Goal: Task Accomplishment & Management: Use online tool/utility

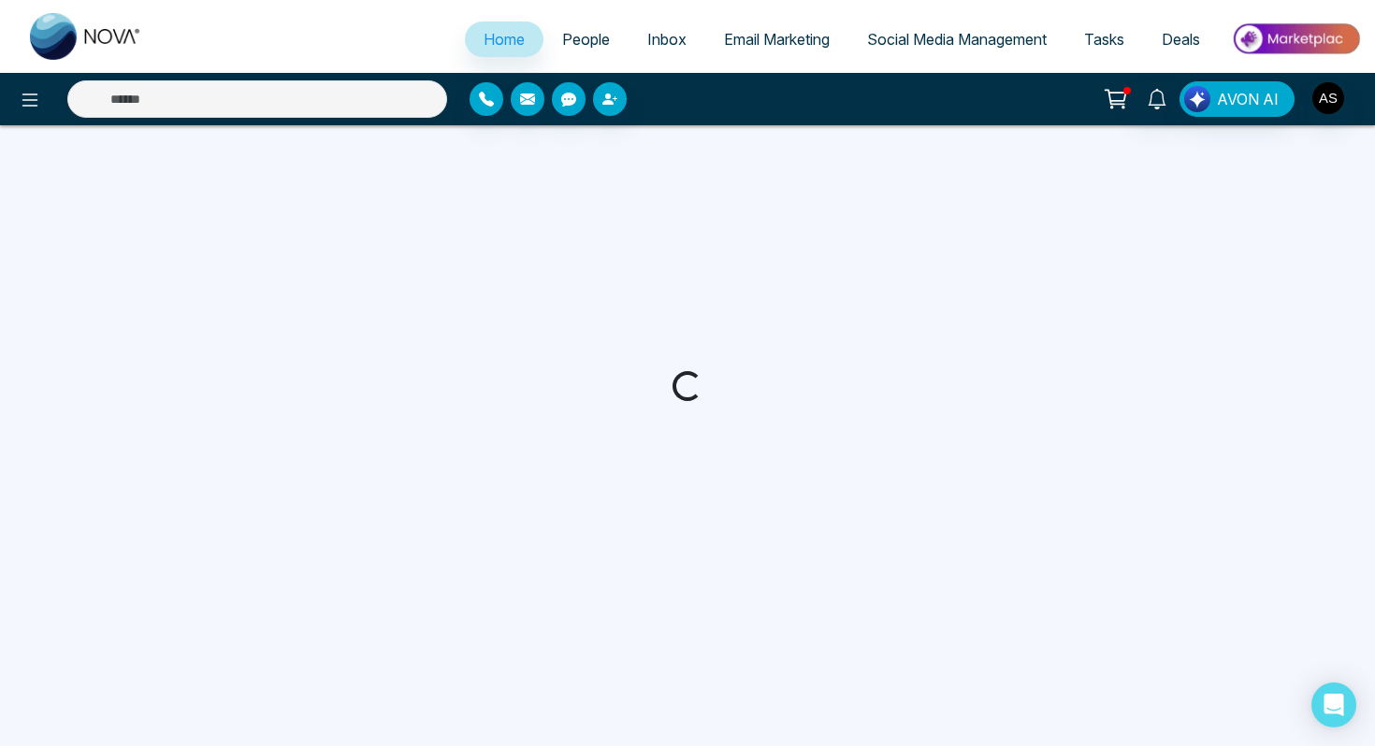
select select "*"
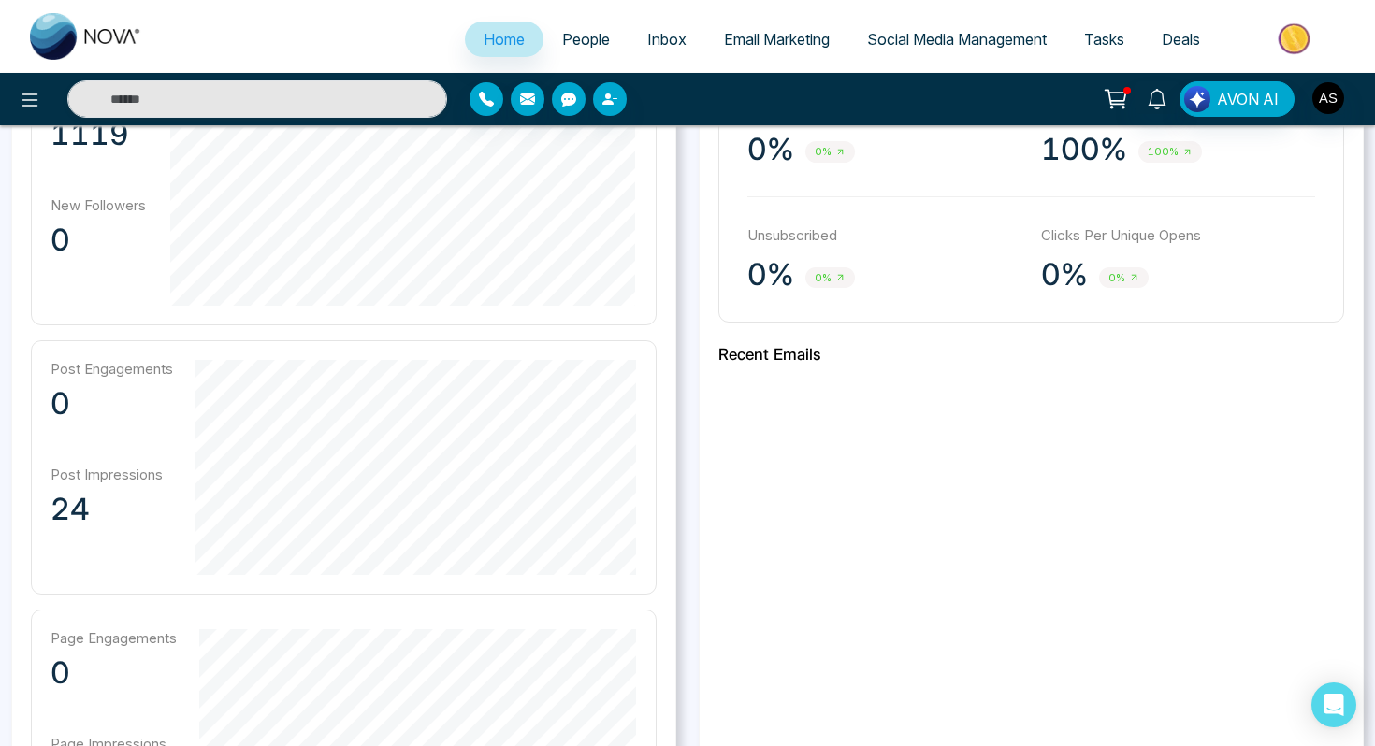
scroll to position [628, 0]
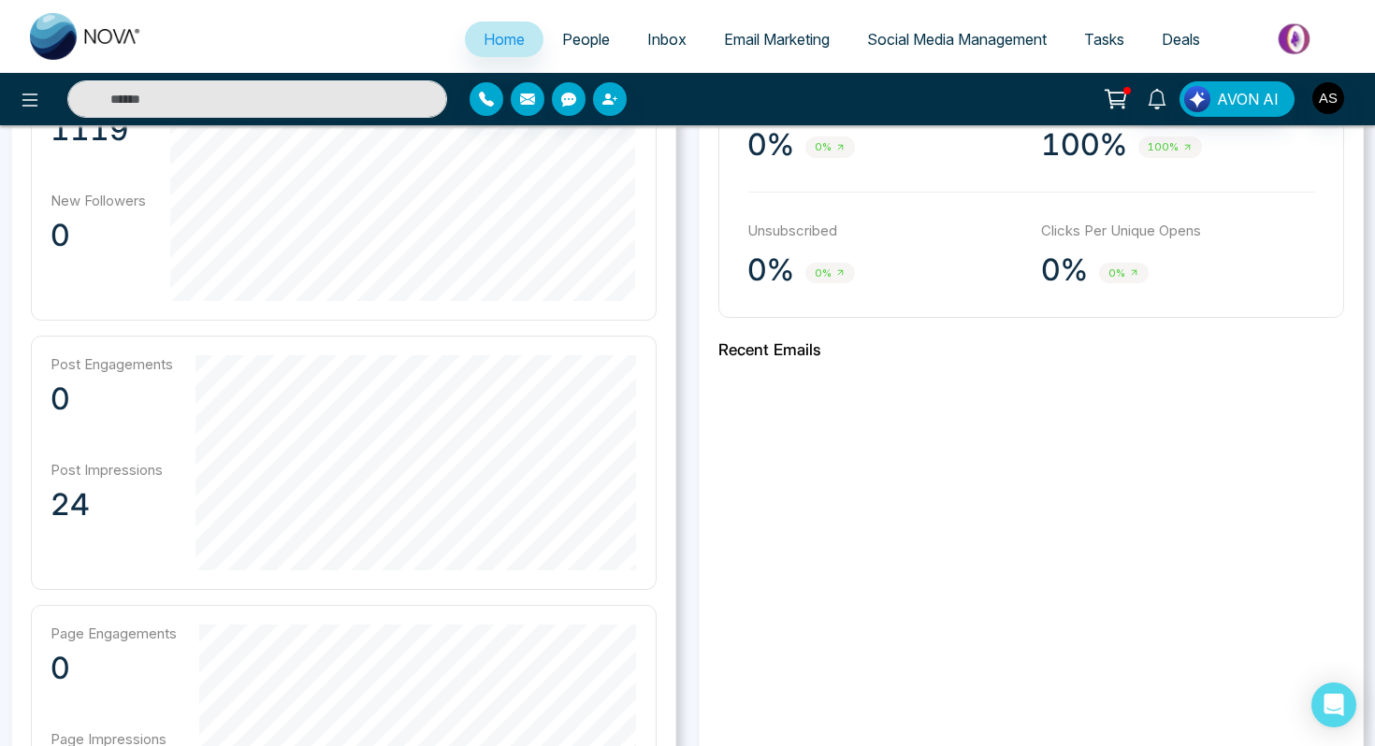
click at [939, 43] on span "Social Media Management" at bounding box center [957, 39] width 180 height 19
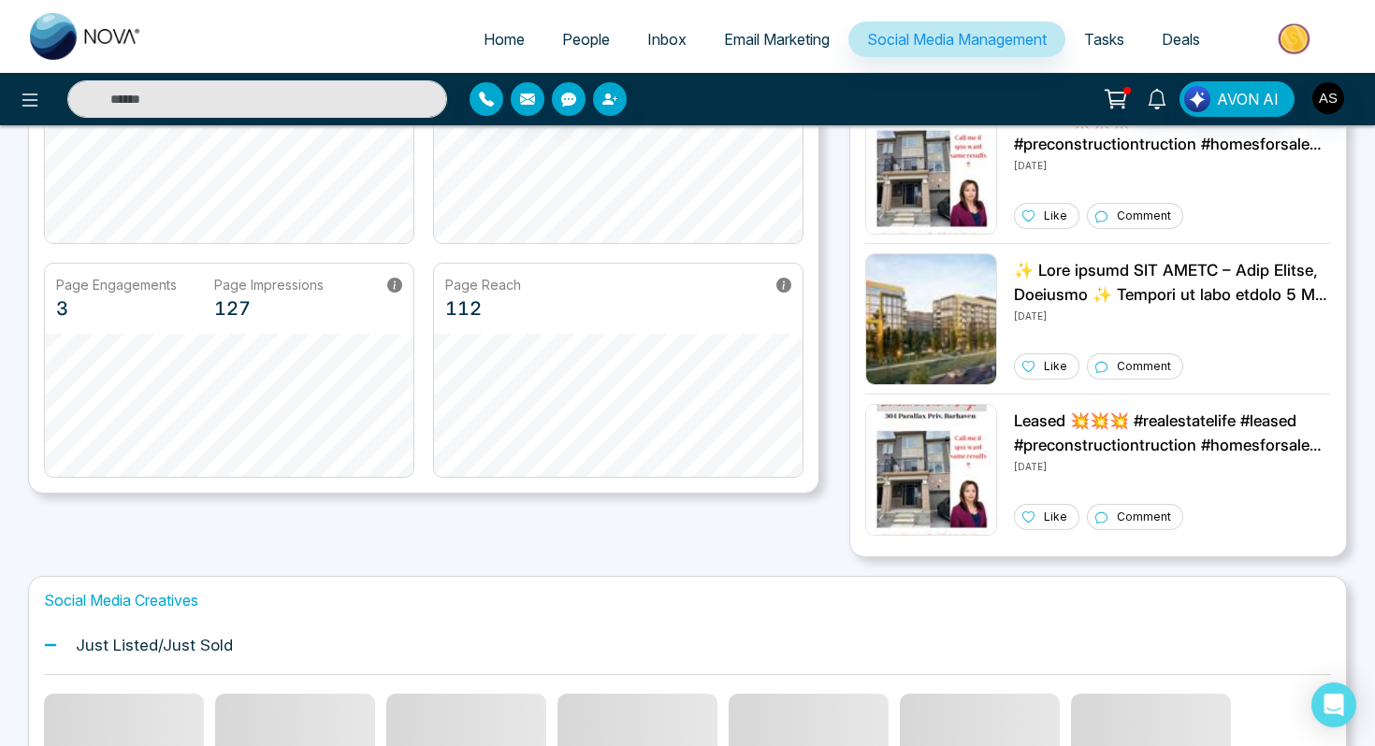
scroll to position [570, 0]
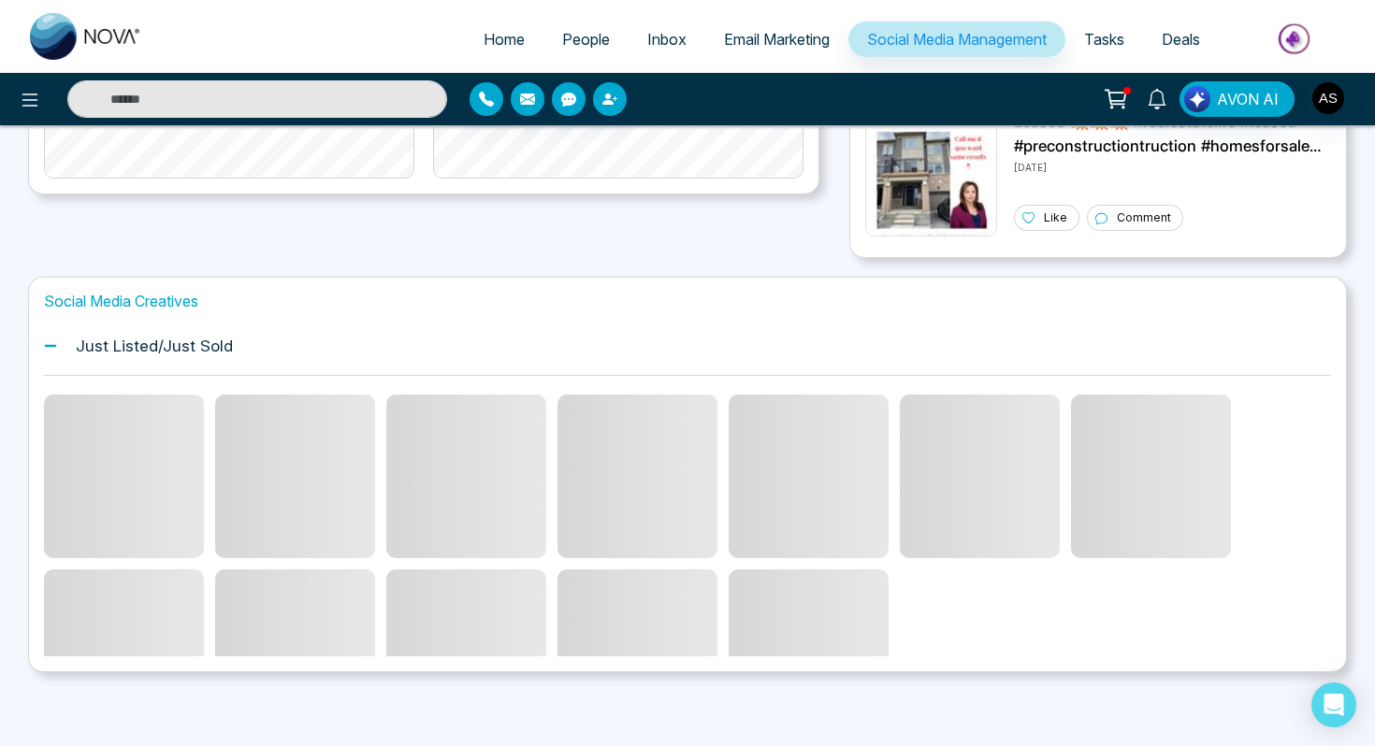
select select "*"
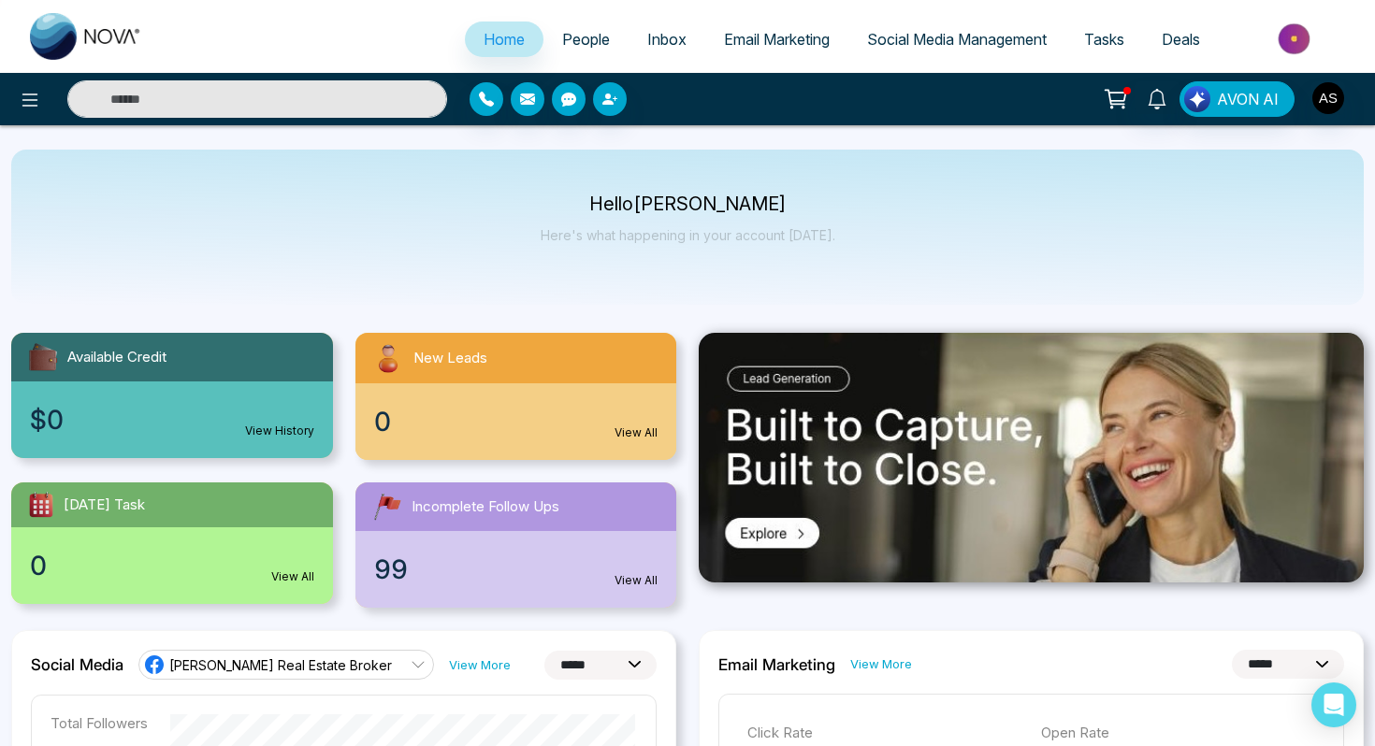
click at [162, 94] on input "text" at bounding box center [257, 98] width 380 height 37
type input "**********"
